Goal: Contribute content: Contribute content

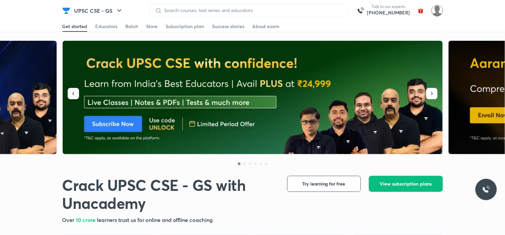
click at [440, 13] on img at bounding box center [436, 10] width 11 height 11
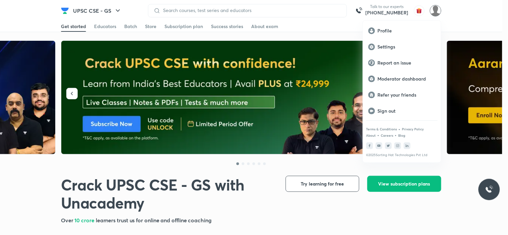
click at [316, 29] on div at bounding box center [254, 117] width 508 height 235
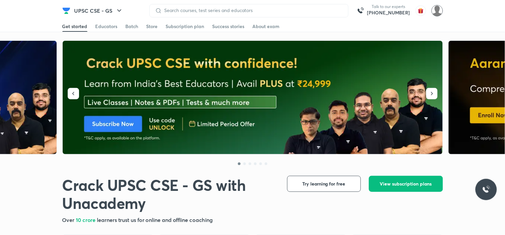
click at [435, 9] on img at bounding box center [436, 10] width 11 height 11
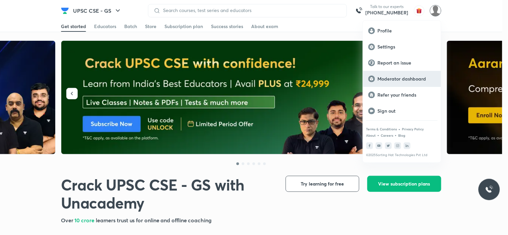
click at [383, 80] on p "Moderator dashboard" at bounding box center [407, 79] width 58 height 6
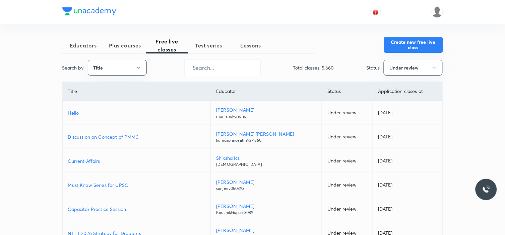
click at [411, 40] on button "Create new free live class" at bounding box center [413, 45] width 59 height 16
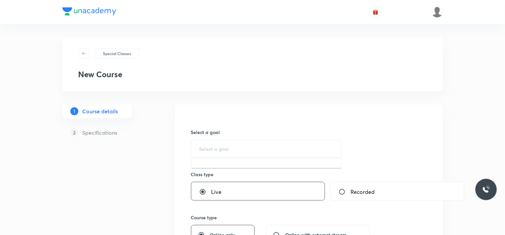
click at [216, 149] on input "text" at bounding box center [266, 149] width 134 height 6
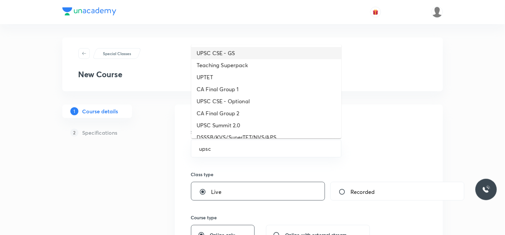
click at [226, 55] on li "UPSC CSE - GS" at bounding box center [266, 53] width 150 height 12
type input "UPSC CSE - GS"
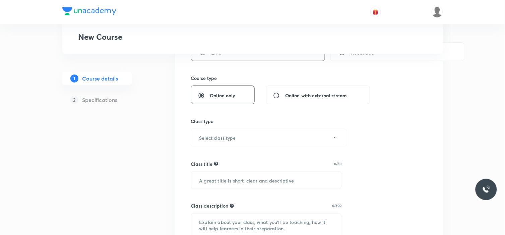
scroll to position [157, 0]
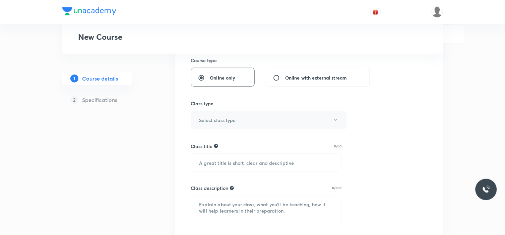
click at [326, 118] on button "Select class type" at bounding box center [268, 120] width 155 height 18
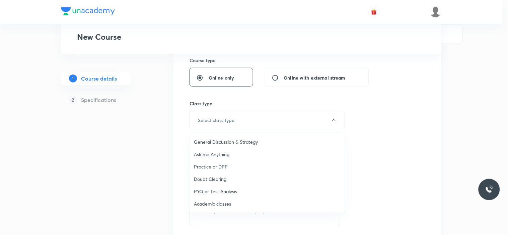
click at [220, 202] on span "Academic classes" at bounding box center [267, 204] width 147 height 7
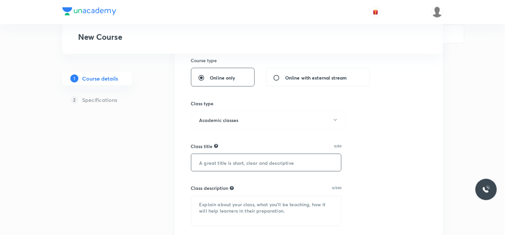
click at [220, 156] on input "text" at bounding box center [266, 162] width 150 height 17
paste input "UPSC Weekly NEWS Navigator"
type input "UPSC Weekly NEWS Navigator"
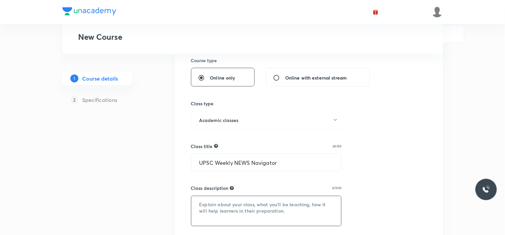
click at [225, 208] on textarea at bounding box center [266, 212] width 150 height 30
paste textarea
paste textarea "UPSC Weekly NEWS Navigator by Kinjal Sir – your one-stop class to simplify week…"
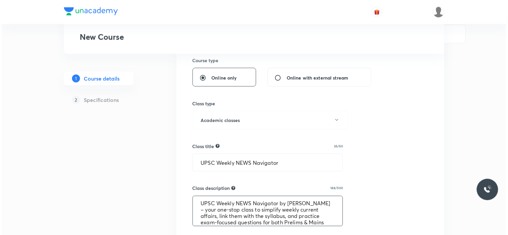
scroll to position [296, 0]
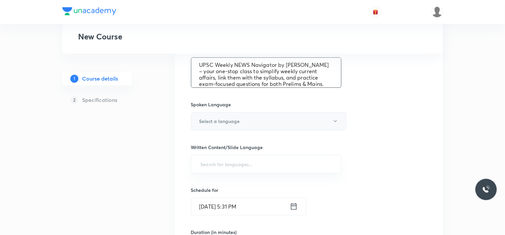
type textarea "UPSC Weekly NEWS Navigator by Kinjal Sir – your one-stop class to simplify week…"
click at [227, 126] on button "Select a language" at bounding box center [268, 121] width 155 height 18
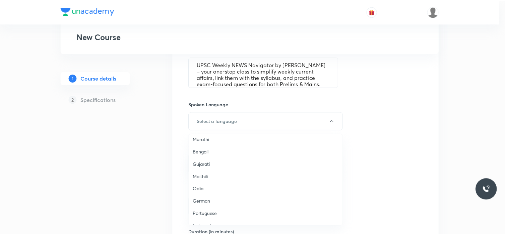
scroll to position [199, 0]
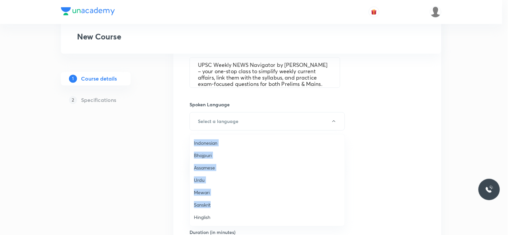
drag, startPoint x: 292, startPoint y: 171, endPoint x: 254, endPoint y: 210, distance: 54.5
click at [254, 210] on ul "English Hindi Punjabi Kannada Spanish French Tamil Telugu Malayalam Marathi Ben…" at bounding box center [270, 81] width 160 height 290
click at [204, 220] on span "Hinglish" at bounding box center [267, 217] width 147 height 7
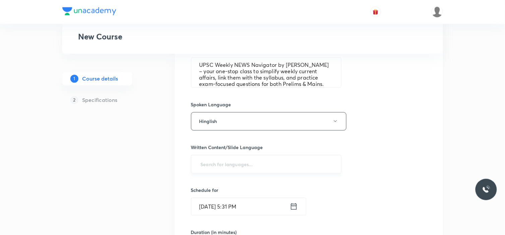
click at [219, 165] on input "text" at bounding box center [266, 164] width 134 height 12
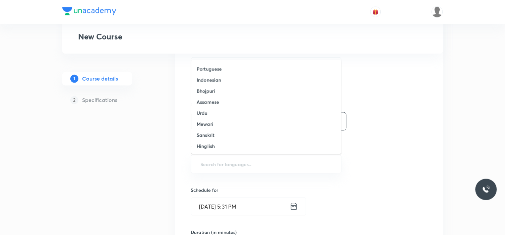
scroll to position [0, 0]
click at [235, 69] on li "English" at bounding box center [266, 68] width 150 height 11
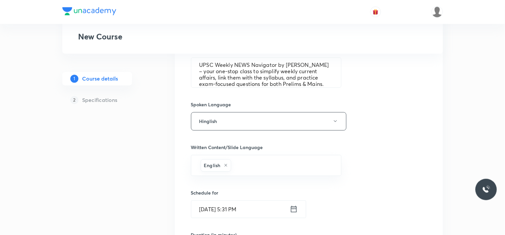
click at [404, 210] on div "Select a goal UPSC CSE - GS ​ Class type Live Recorded Course type Online only …" at bounding box center [309, 100] width 236 height 561
click at [290, 210] on icon at bounding box center [294, 209] width 8 height 9
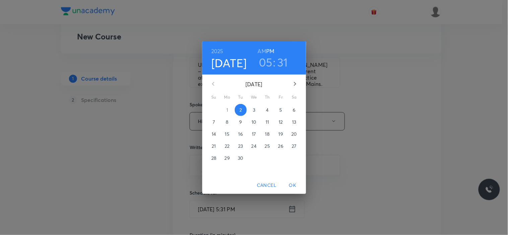
click at [293, 109] on p "6" at bounding box center [294, 110] width 3 height 7
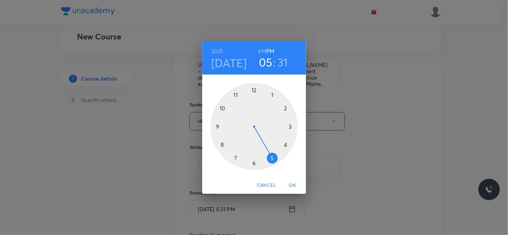
click at [236, 158] on div at bounding box center [254, 126] width 87 height 87
click at [252, 88] on div at bounding box center [254, 126] width 87 height 87
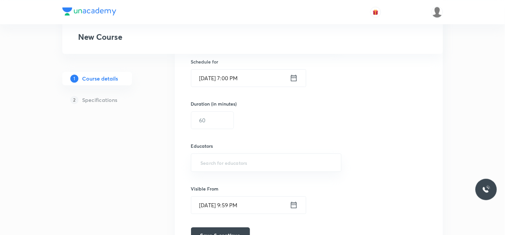
scroll to position [434, 0]
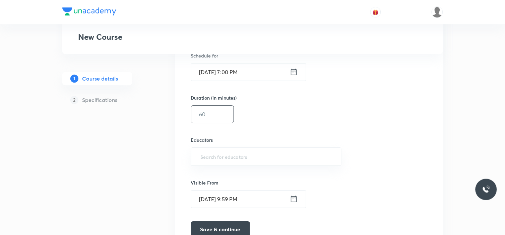
click at [205, 121] on input "text" at bounding box center [212, 114] width 42 height 17
type input "120"
click at [216, 160] on input "text" at bounding box center [266, 157] width 134 height 12
type input "kinjal"
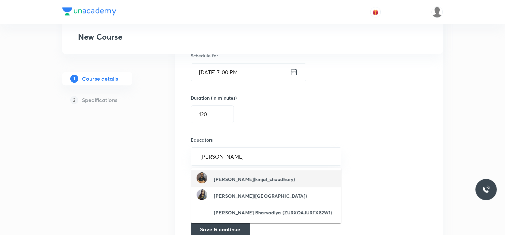
click at [228, 182] on h6 "Kinjal Choudhary(kinjal_choudhary)" at bounding box center [254, 179] width 81 height 7
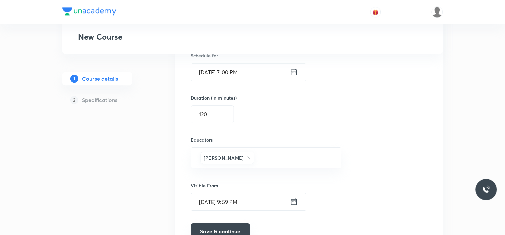
click at [233, 228] on button "Save & continue" at bounding box center [220, 232] width 59 height 16
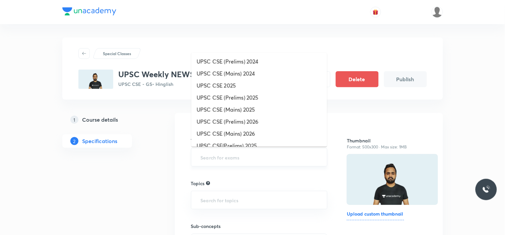
click at [219, 158] on input "text" at bounding box center [259, 157] width 120 height 12
type input "2026"
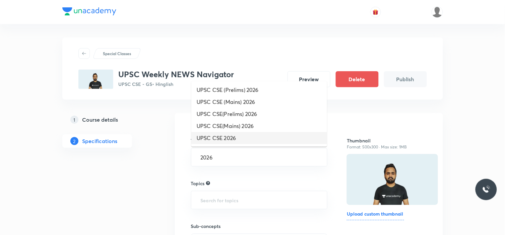
click at [244, 137] on li "UPSC CSE 2026" at bounding box center [259, 138] width 136 height 12
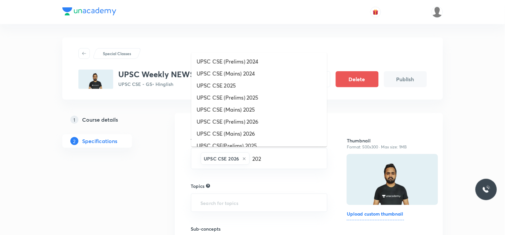
type input "2027"
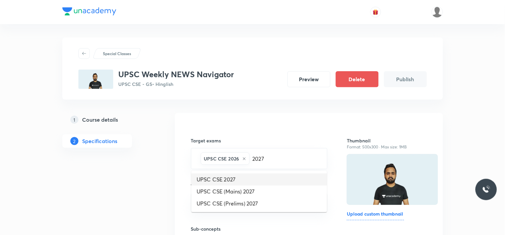
click at [244, 182] on li "UPSC CSE 2027" at bounding box center [259, 180] width 136 height 12
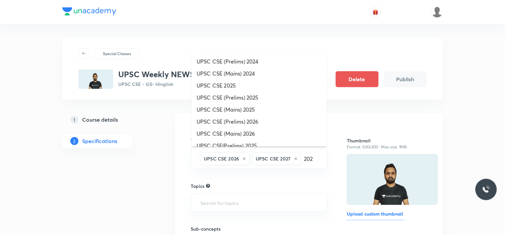
type input "2028"
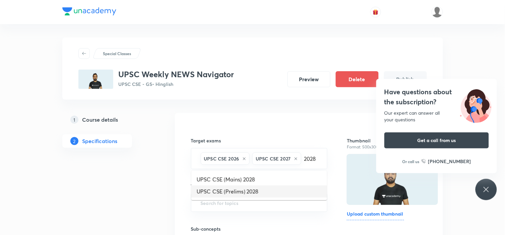
click at [229, 192] on li "UPSC CSE (Prelims) 2028" at bounding box center [259, 192] width 136 height 12
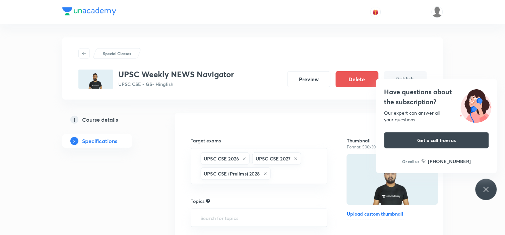
click at [229, 192] on div "Target exams UPSC CSE 2026 UPSC CSE 2027 UPSC CSE (Prelims) 2028 ​ Topics ​ Sub…" at bounding box center [259, 212] width 137 height 176
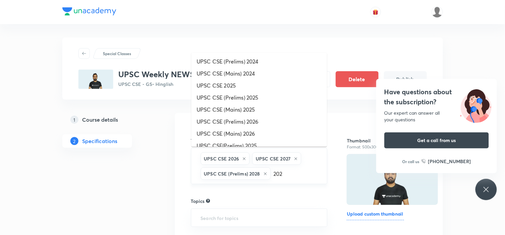
type input "2028"
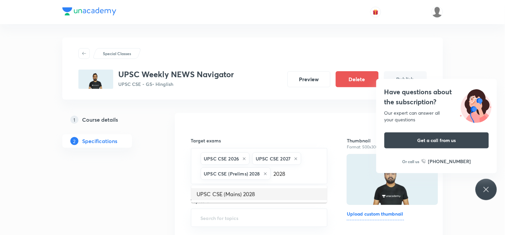
click at [242, 198] on li "UPSC CSE (Mains) 2028" at bounding box center [259, 194] width 136 height 12
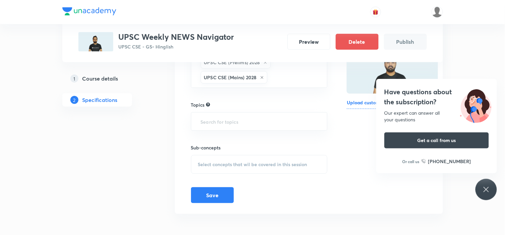
scroll to position [112, 0]
click at [264, 121] on input "text" at bounding box center [259, 121] width 120 height 12
click at [330, 188] on div "Target exams UPSC CSE 2026 UPSC CSE 2027 UPSC CSE (Prelims) 2028 UPSC CSE (Main…" at bounding box center [309, 107] width 236 height 191
click at [251, 120] on input "text" at bounding box center [259, 121] width 120 height 12
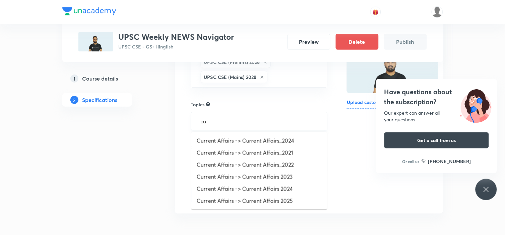
type input "c"
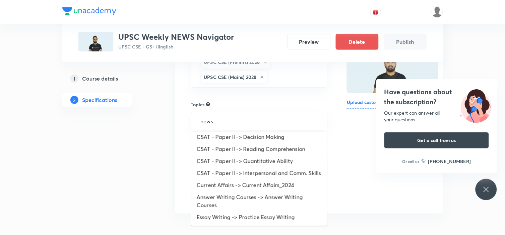
scroll to position [0, 0]
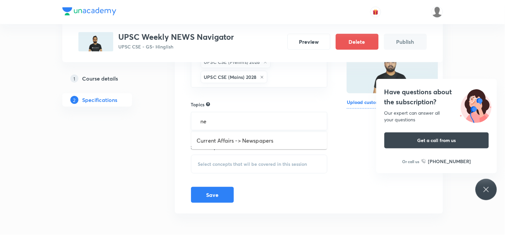
type input "n"
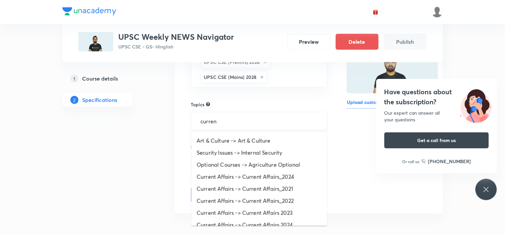
type input "current"
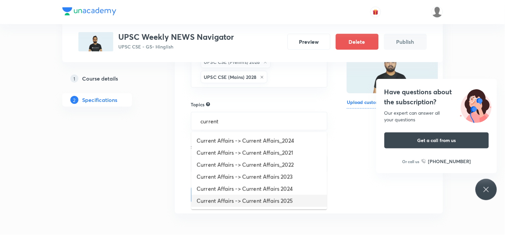
drag, startPoint x: 229, startPoint y: 168, endPoint x: 239, endPoint y: 202, distance: 35.7
click at [239, 202] on ul "Current Affairs -> Current Affairs_2024 Current Affairs -> Current Affairs_2021…" at bounding box center [259, 171] width 136 height 78
click at [232, 200] on li "Current Affairs -> Current Affairs 2025" at bounding box center [259, 201] width 136 height 12
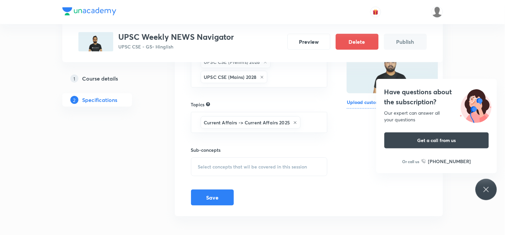
click at [229, 172] on div "Select concepts that wil be covered in this session" at bounding box center [259, 167] width 137 height 19
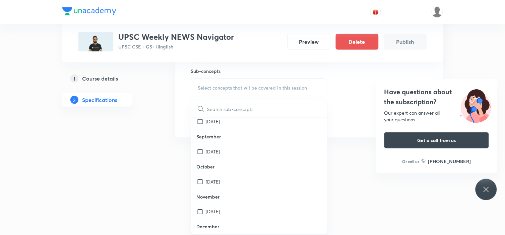
scroll to position [230, 0]
click at [200, 152] on input "checkbox" at bounding box center [201, 151] width 9 height 7
checkbox input "true"
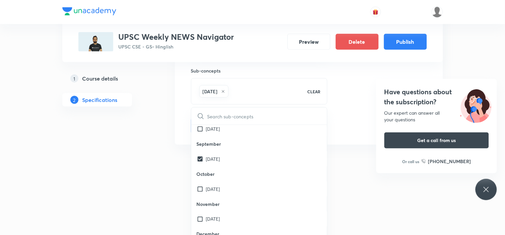
click at [390, 171] on div "Have questions about the subscription? Our expert can answer all your questions…" at bounding box center [436, 126] width 121 height 94
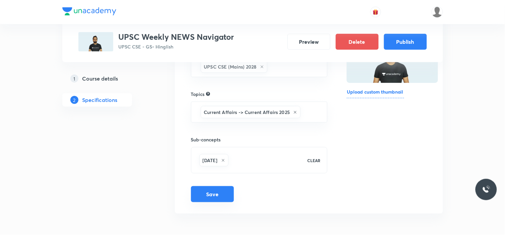
click at [220, 196] on button "Save" at bounding box center [212, 194] width 43 height 16
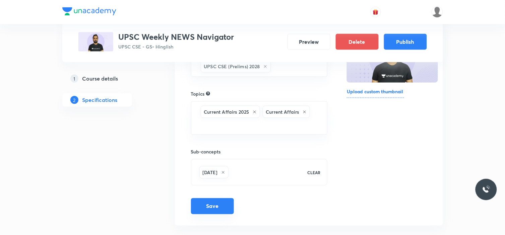
click at [212, 207] on button "Save" at bounding box center [212, 207] width 43 height 16
click at [405, 42] on button "Publish" at bounding box center [405, 41] width 43 height 16
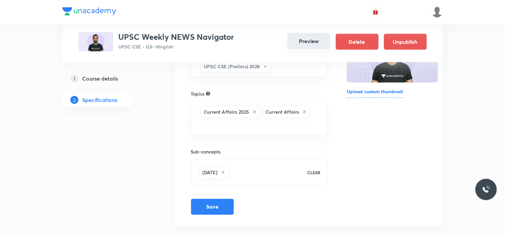
click at [305, 43] on button "Preview" at bounding box center [308, 41] width 43 height 16
